Goal: Use online tool/utility: Utilize a website feature to perform a specific function

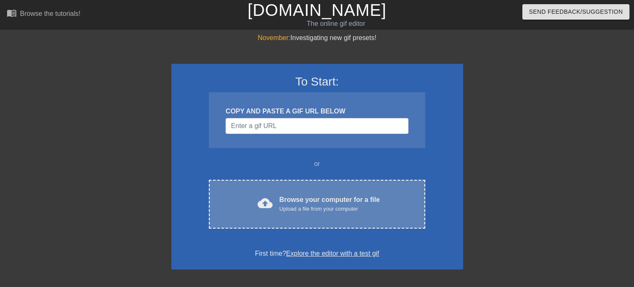
click at [346, 206] on div "Upload a file from your computer" at bounding box center [329, 209] width 100 height 8
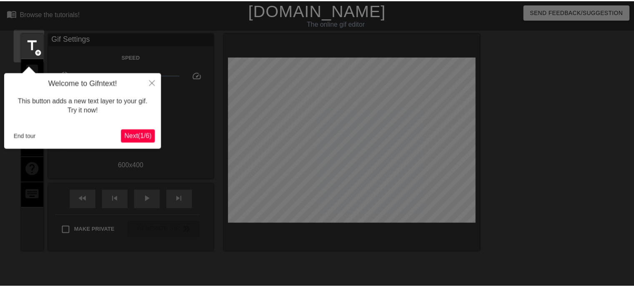
scroll to position [20, 0]
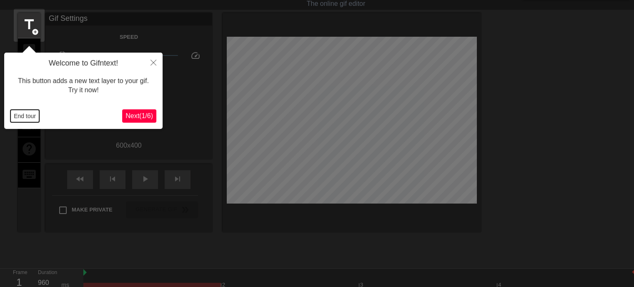
drag, startPoint x: 19, startPoint y: 113, endPoint x: 19, endPoint y: 105, distance: 8.3
click at [19, 105] on div "Welcome to Gifntext! This button adds a new text layer to your gif. Try it now!…" at bounding box center [83, 91] width 158 height 76
click at [22, 25] on span "title" at bounding box center [29, 25] width 16 height 16
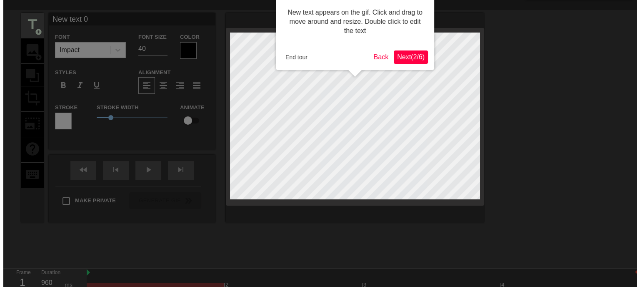
scroll to position [0, 0]
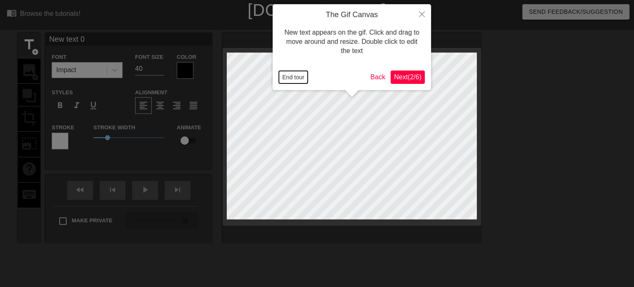
click at [281, 78] on button "End tour" at bounding box center [293, 77] width 29 height 13
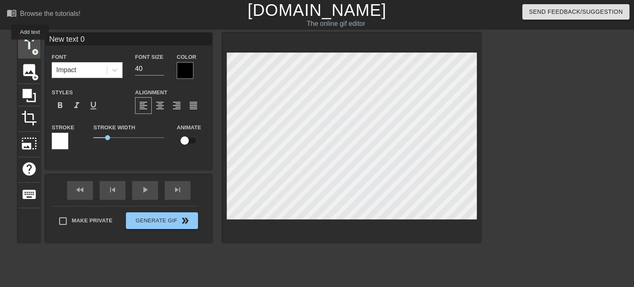
click at [30, 45] on span "title" at bounding box center [29, 45] width 16 height 16
type input "New text 1"
drag, startPoint x: 93, startPoint y: 37, endPoint x: 0, endPoint y: 38, distance: 93.0
click at [0, 38] on div "title add_circle image add_circle crop photo_size_select_large help keyboard Ne…" at bounding box center [317, 158] width 634 height 250
type input "New text 0"
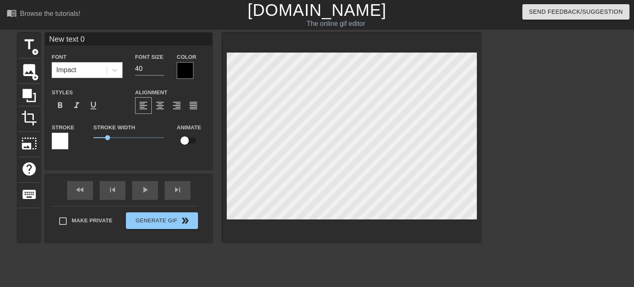
click at [614, 156] on div "title add_circle image add_circle crop photo_size_select_large help keyboard Ne…" at bounding box center [317, 158] width 634 height 250
drag, startPoint x: 103, startPoint y: 39, endPoint x: 37, endPoint y: 40, distance: 66.7
click at [37, 40] on div "title add_circle image add_circle crop photo_size_select_large help keyboard Ne…" at bounding box center [249, 138] width 463 height 210
type input "何時もご訪問ありがとうございます"
click at [193, 32] on div "menu_book Browse the tutorials! [DOMAIN_NAME] The online gif editor Send Feedba…" at bounding box center [317, 175] width 634 height 351
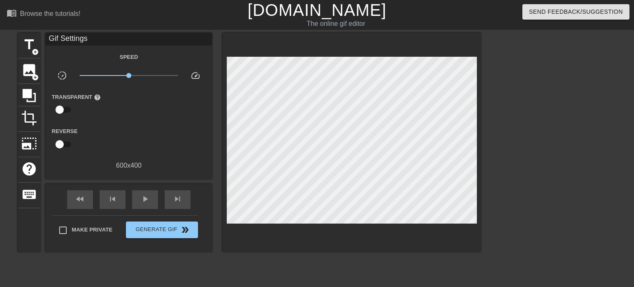
click at [111, 36] on div "Gif Settings" at bounding box center [128, 39] width 167 height 13
click at [39, 48] on div "title add_circle" at bounding box center [29, 45] width 23 height 25
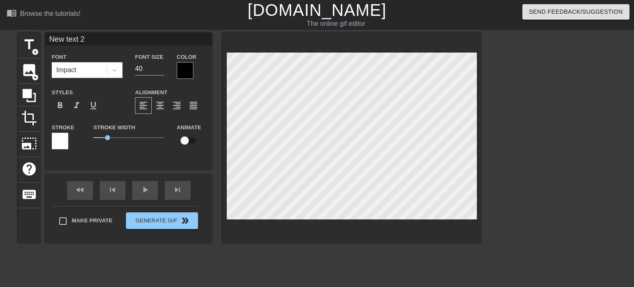
drag, startPoint x: 88, startPoint y: 38, endPoint x: 52, endPoint y: 38, distance: 35.9
click at [52, 38] on input "New text 2" at bounding box center [128, 39] width 167 height 13
type input "N"
type input "何時もご訪問ありがとうございます"
click at [161, 70] on input "31" at bounding box center [149, 68] width 29 height 13
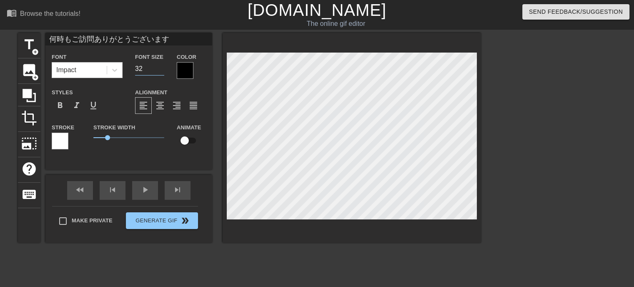
click at [161, 67] on input "32" at bounding box center [149, 68] width 29 height 13
click at [161, 67] on input "33" at bounding box center [149, 68] width 29 height 13
click at [161, 67] on input "34" at bounding box center [149, 68] width 29 height 13
click at [161, 67] on input "35" at bounding box center [149, 68] width 29 height 13
click at [161, 67] on input "36" at bounding box center [149, 68] width 29 height 13
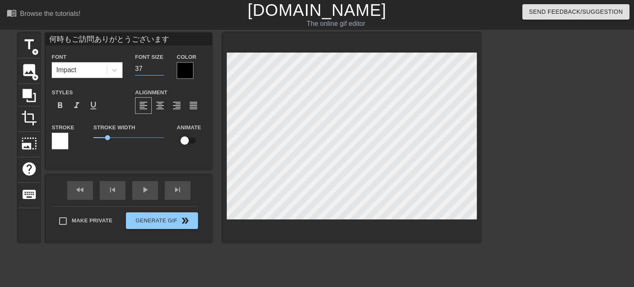
type input "37"
click at [161, 67] on input "37" at bounding box center [149, 68] width 29 height 13
click at [70, 108] on div "format_italic" at bounding box center [76, 105] width 17 height 17
click at [185, 74] on div at bounding box center [185, 70] width 17 height 17
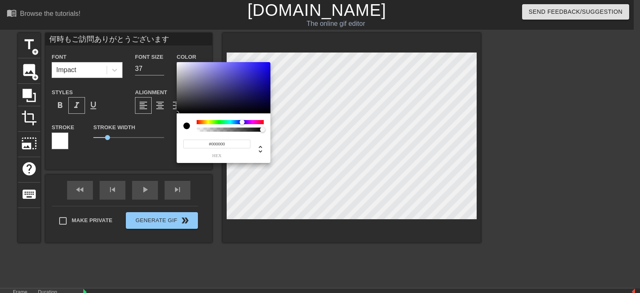
click at [242, 123] on div at bounding box center [230, 122] width 67 height 4
type input "#190AF6"
click at [267, 64] on div at bounding box center [224, 88] width 94 height 52
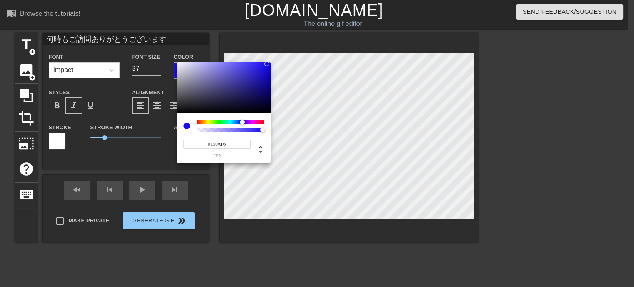
drag, startPoint x: 248, startPoint y: 266, endPoint x: 239, endPoint y: 275, distance: 12.7
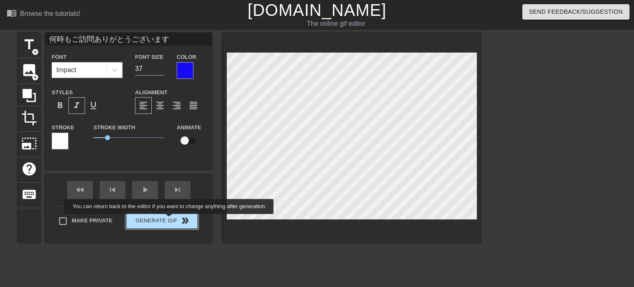
click at [173, 218] on div "Make Private Generate Gif double_arrow" at bounding box center [125, 222] width 146 height 33
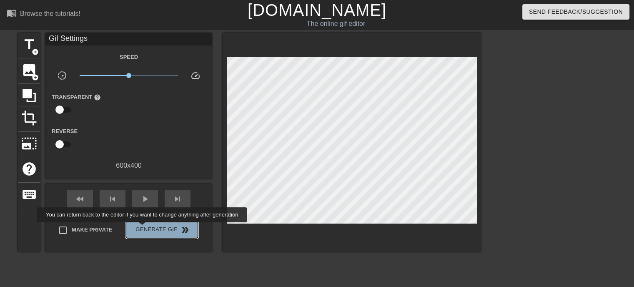
click at [143, 228] on span "Generate Gif double_arrow" at bounding box center [161, 230] width 65 height 10
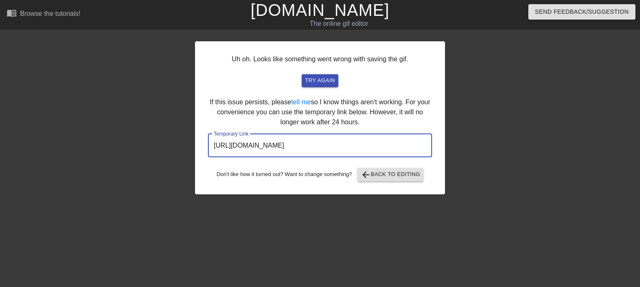
drag, startPoint x: 397, startPoint y: 140, endPoint x: 191, endPoint y: 145, distance: 205.6
click at [191, 145] on div "Uh oh. Looks like something went wrong with saving the gif. try again If this i…" at bounding box center [320, 158] width 640 height 250
